Goal: Contribute content: Add original content to the website for others to see

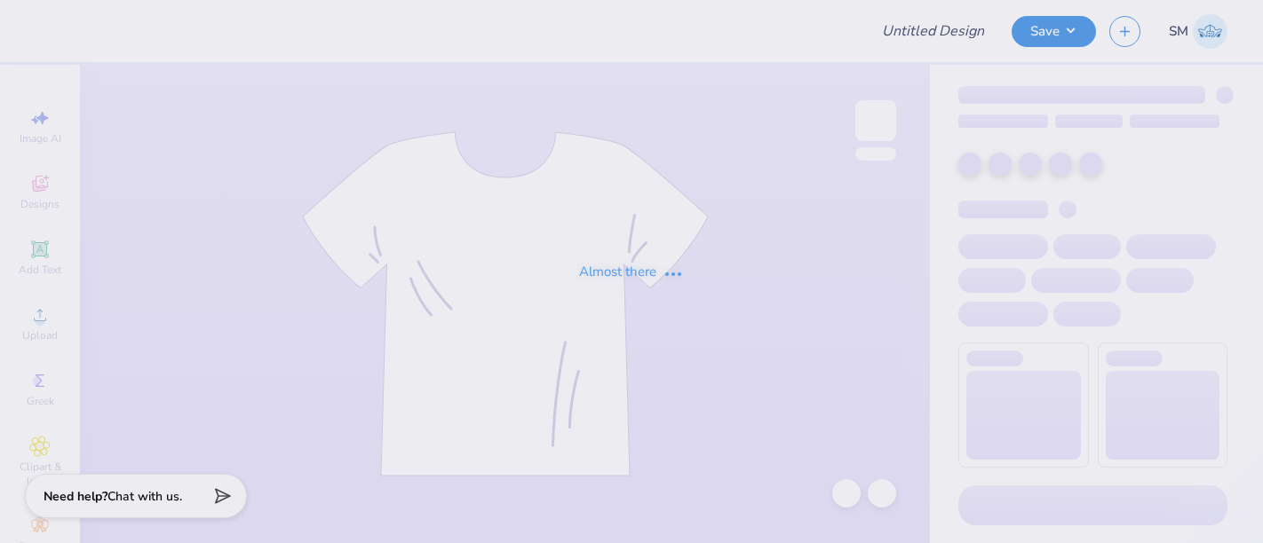
type input "Unisex design"
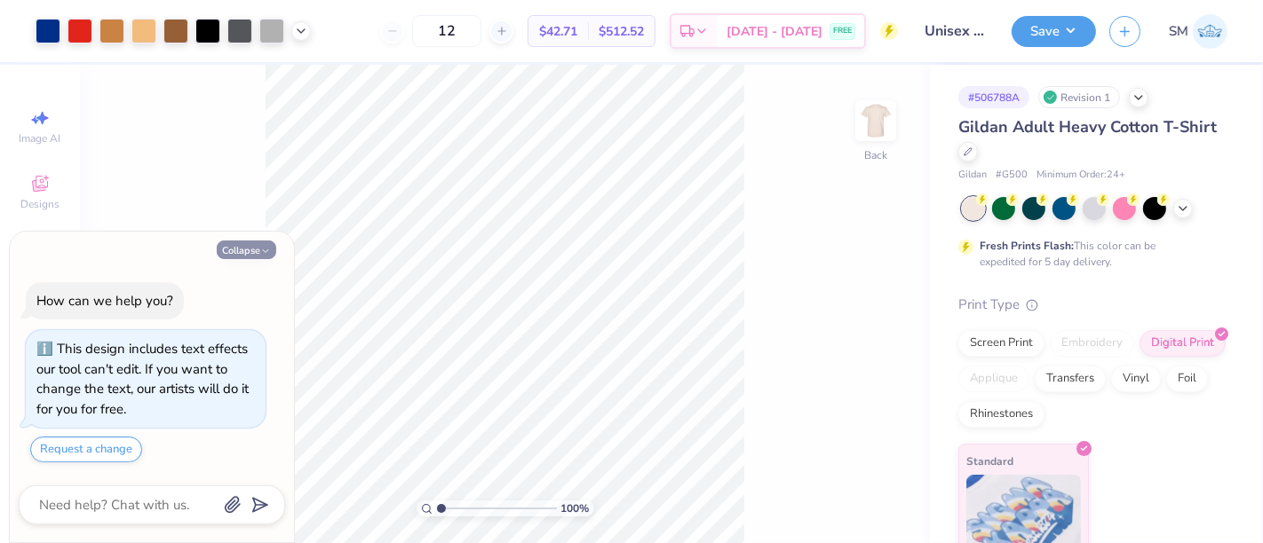
click at [244, 251] on button "Collapse" at bounding box center [247, 250] width 60 height 19
type textarea "x"
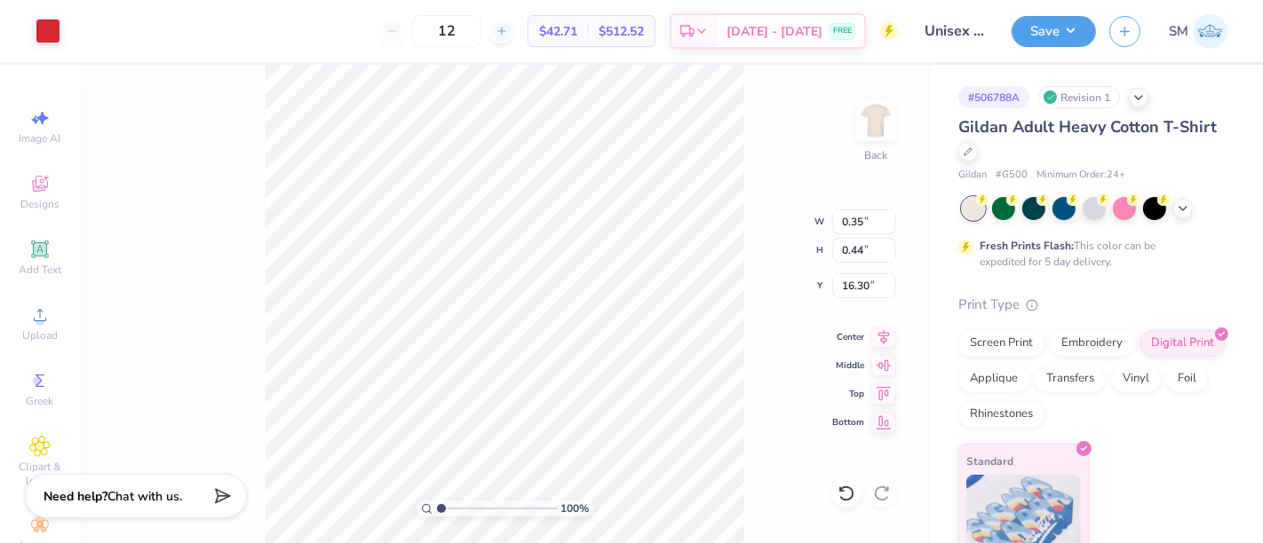
type input "0.28"
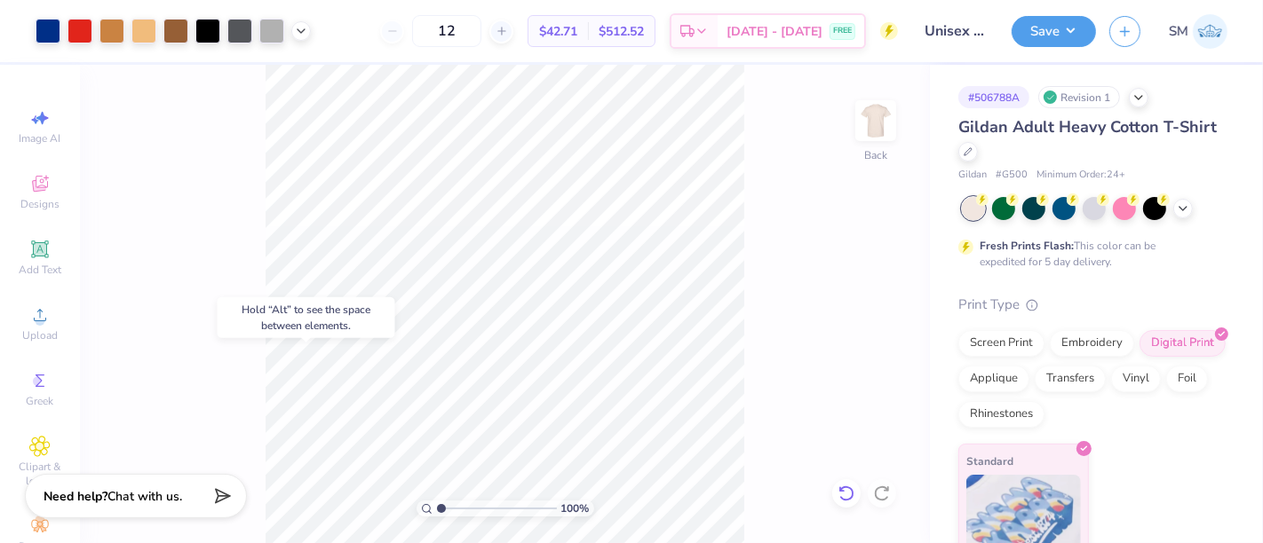
click at [848, 491] on icon at bounding box center [846, 494] width 18 height 18
drag, startPoint x: 443, startPoint y: 507, endPoint x: 455, endPoint y: 507, distance: 11.5
type input "2.19"
click at [455, 507] on input "range" at bounding box center [497, 509] width 120 height 16
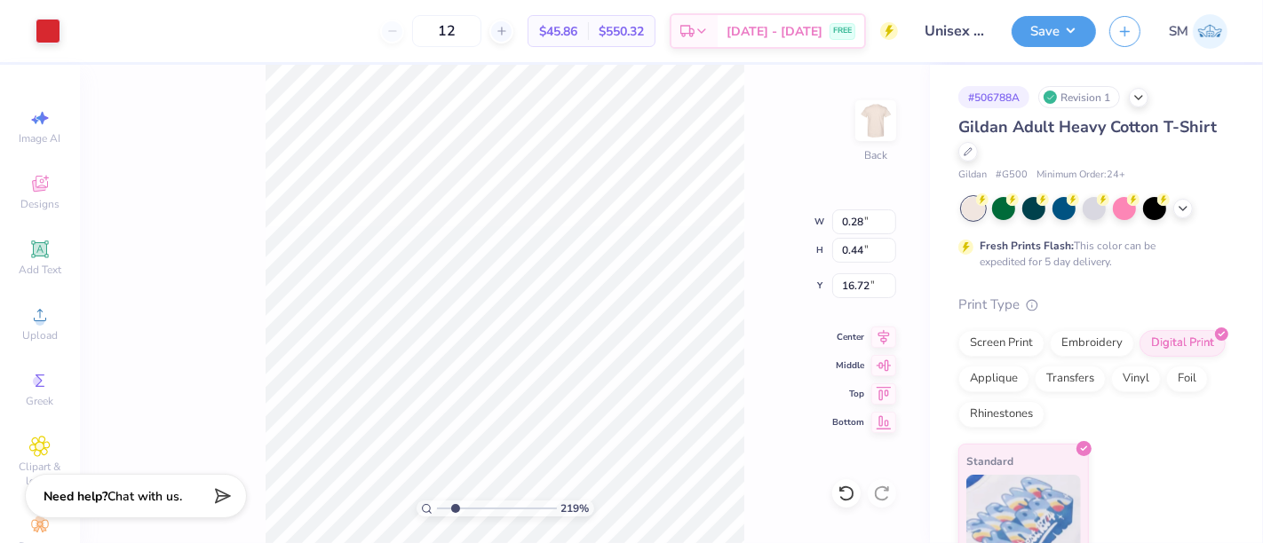
type input "16.91"
type input "0.22"
type input "0.42"
type input "16.30"
type input "0.20"
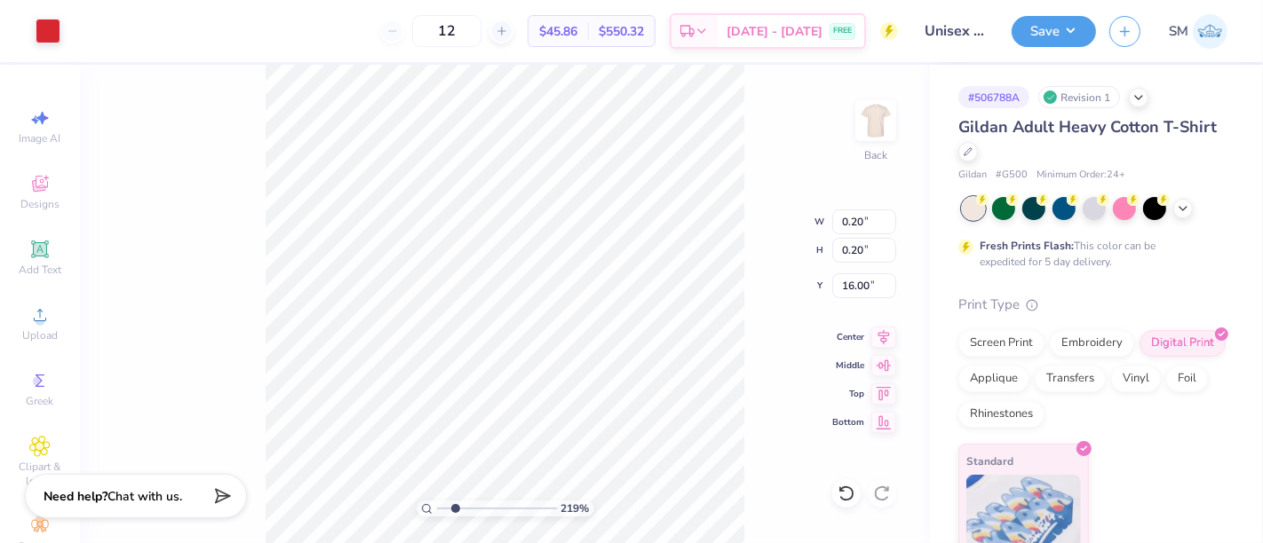
type input "0.20"
type input "16.00"
type input "15.93"
type input "0.29"
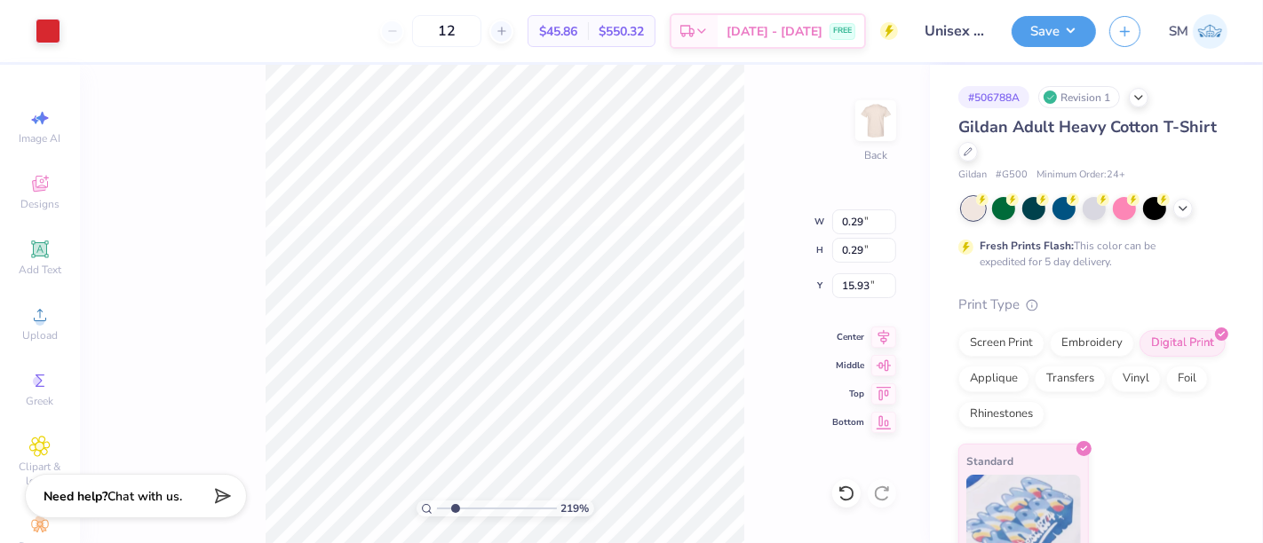
type input "15.90"
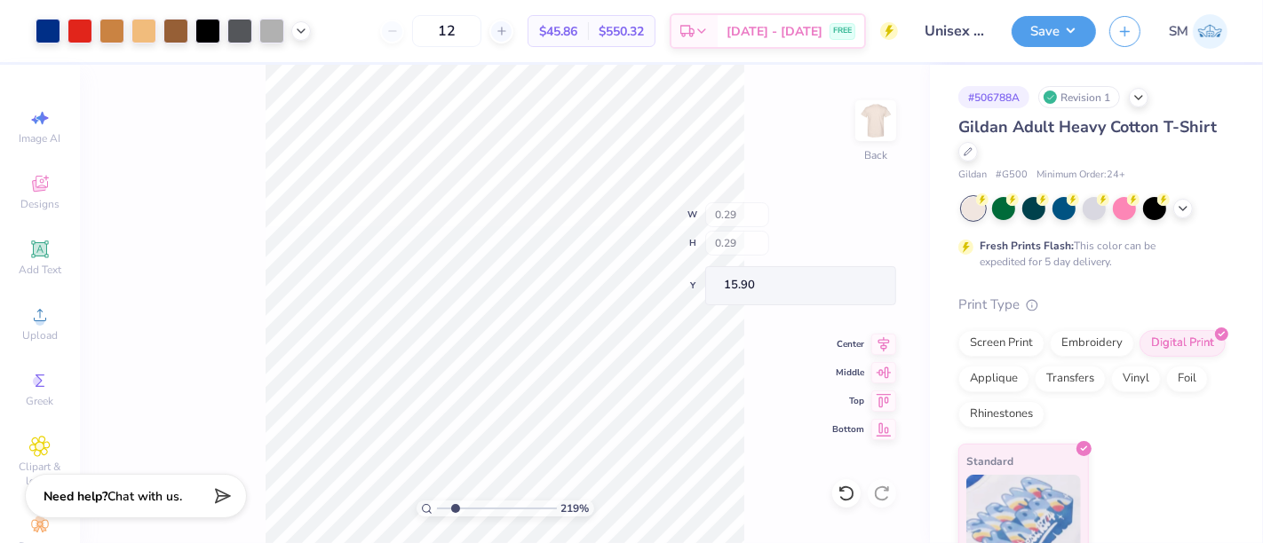
type input "0.19"
type input "16.01"
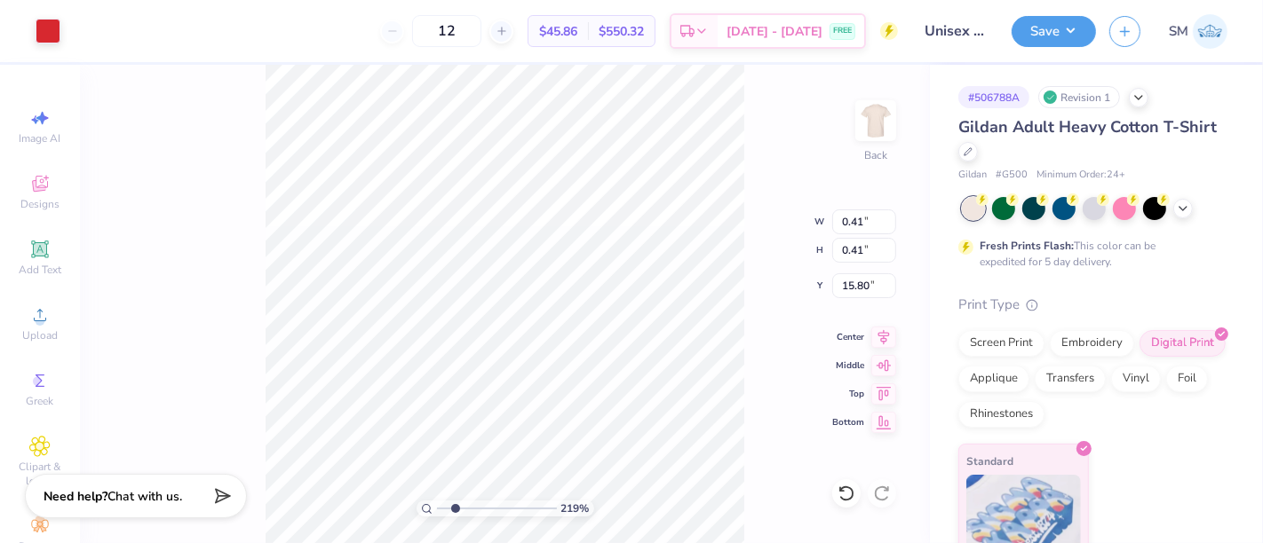
type input "0.41"
type input "15.80"
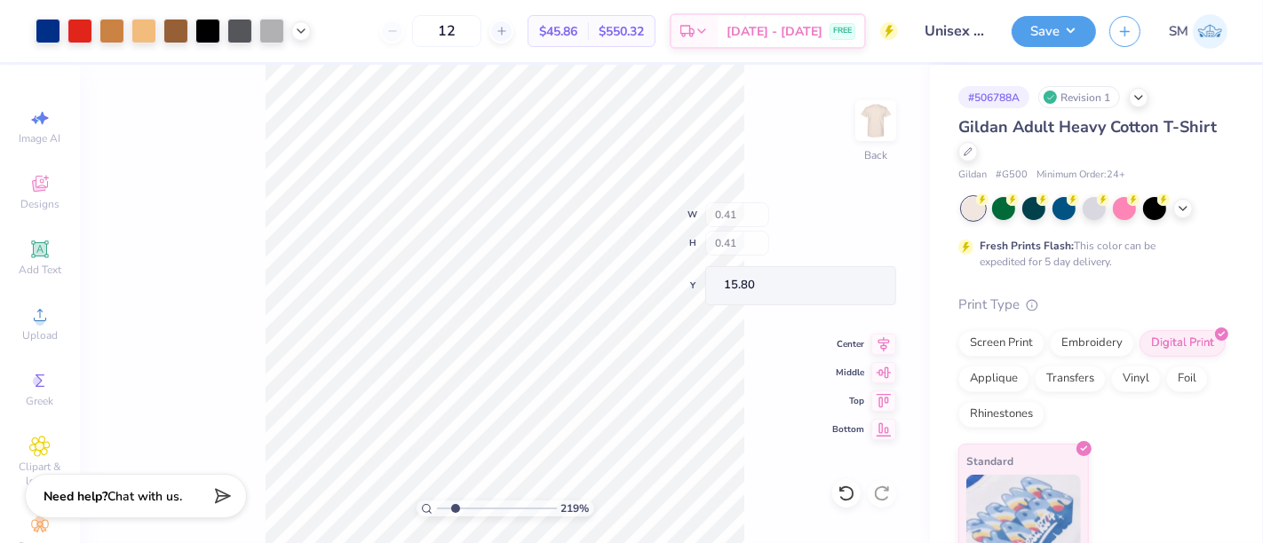
type input "0.18"
type input "16.02"
type input "16.01"
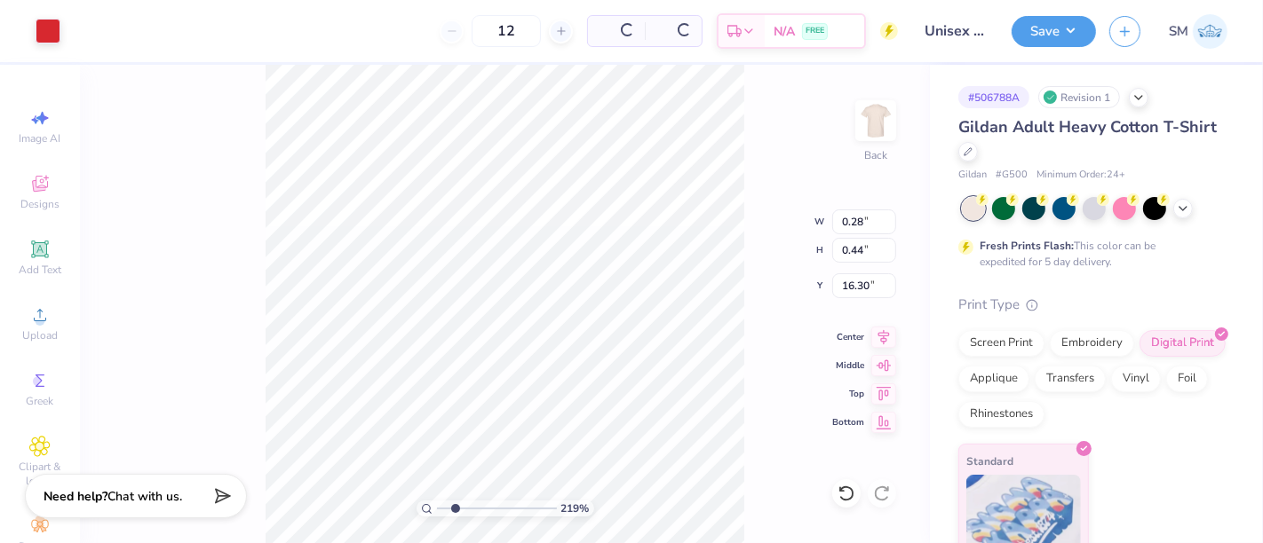
type input "16.30"
type input "16.06"
type input "0.32"
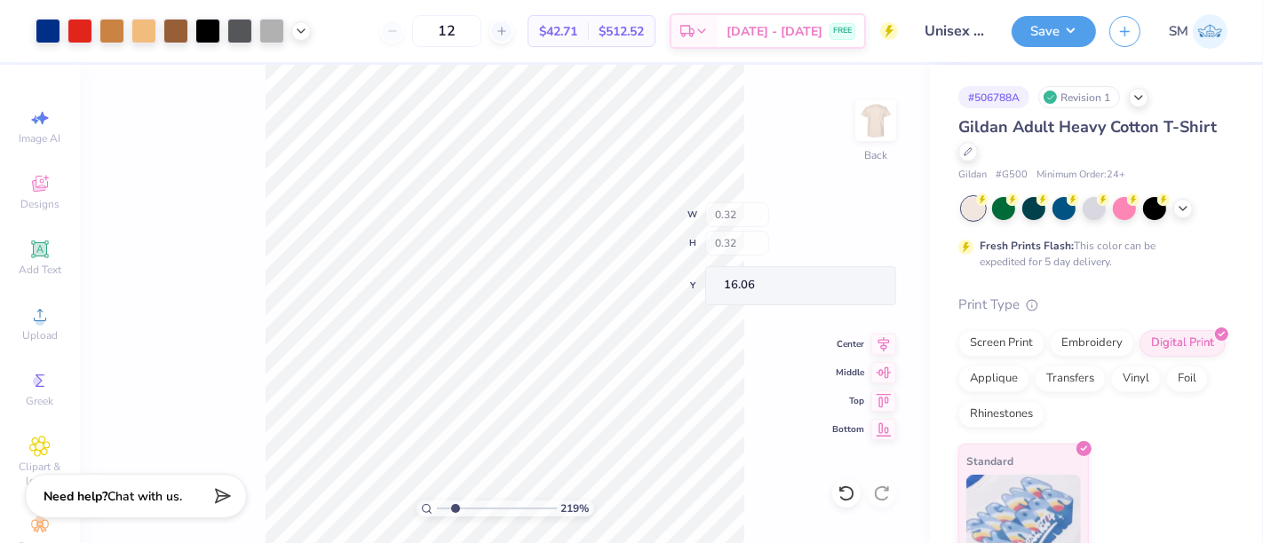
type input "0.25"
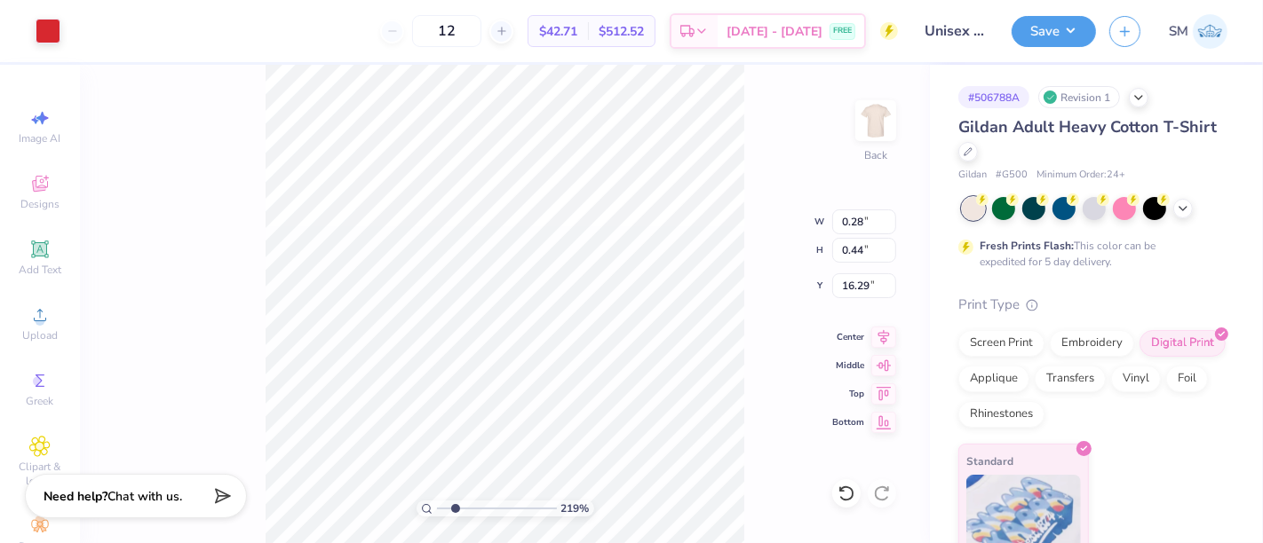
type input "16.29"
type input "16.06"
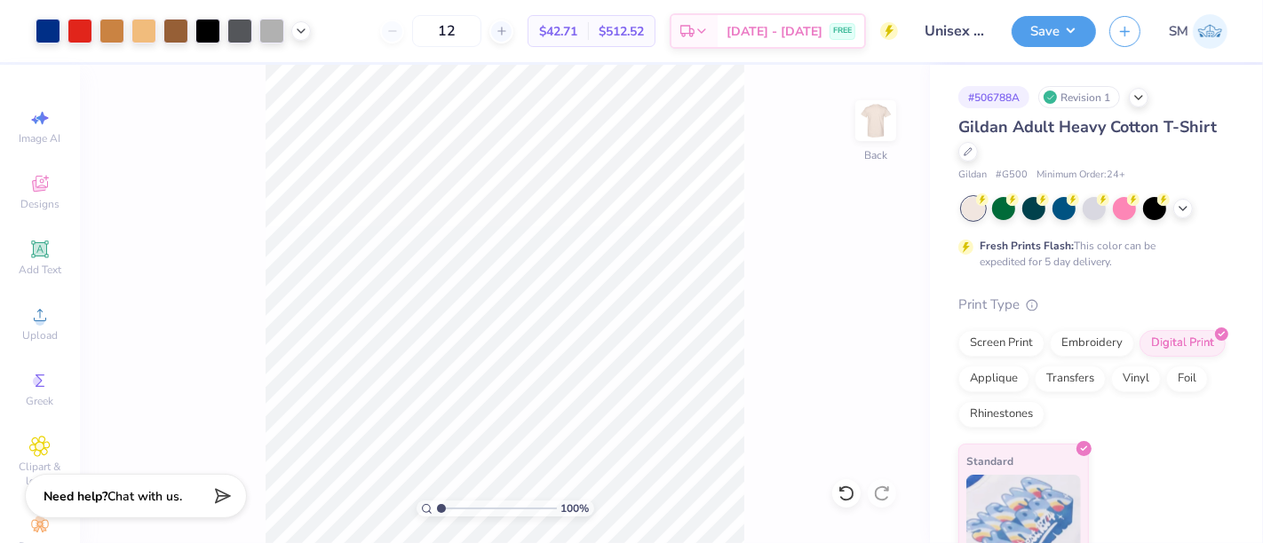
drag, startPoint x: 454, startPoint y: 506, endPoint x: 418, endPoint y: 508, distance: 35.6
type input "1"
click at [437, 508] on input "range" at bounding box center [497, 509] width 120 height 16
click at [1056, 28] on button "Save" at bounding box center [1054, 28] width 84 height 31
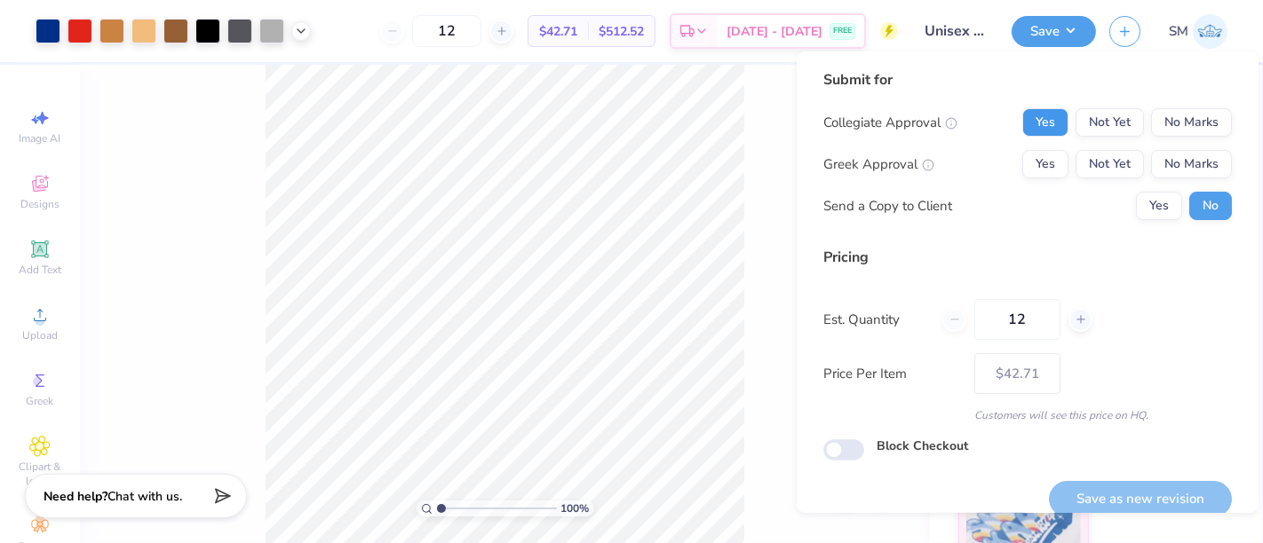
click at [1037, 113] on button "Yes" at bounding box center [1045, 122] width 46 height 28
click at [1038, 158] on button "Yes" at bounding box center [1045, 164] width 46 height 28
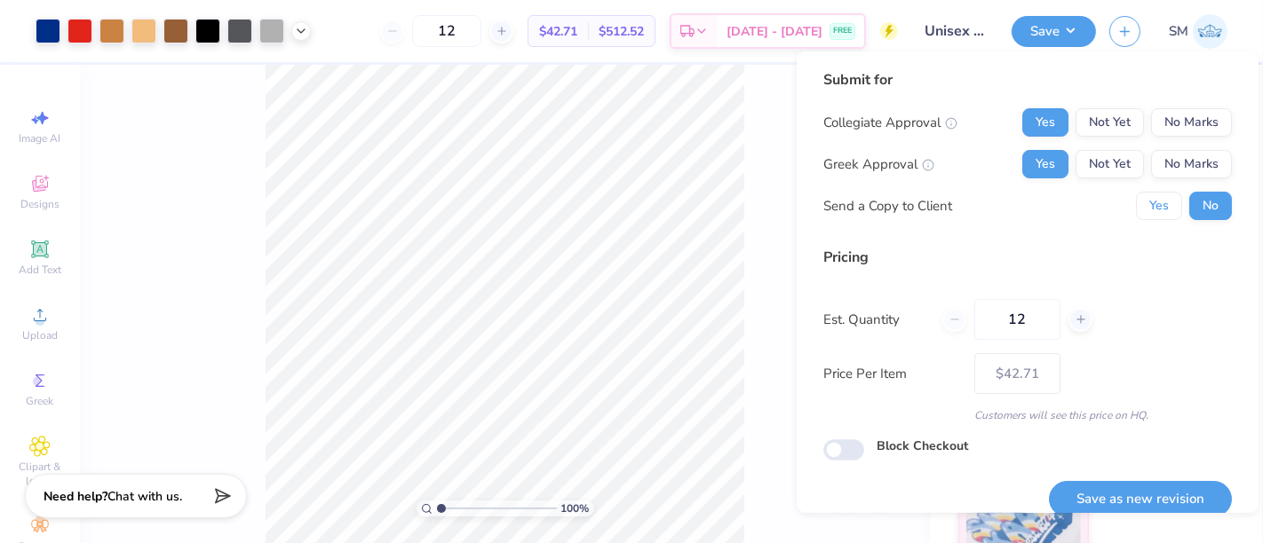
click at [1136, 215] on button "Yes" at bounding box center [1159, 206] width 46 height 28
click at [1149, 496] on button "Save as new revision" at bounding box center [1140, 499] width 183 height 36
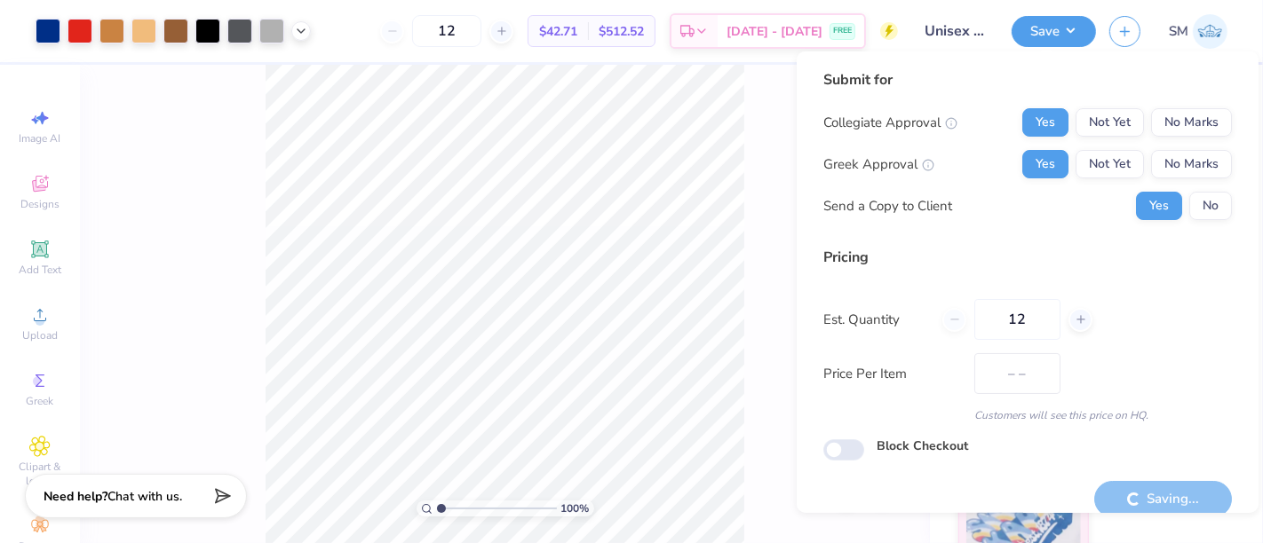
type input "$42.71"
